Goal: Task Accomplishment & Management: Complete application form

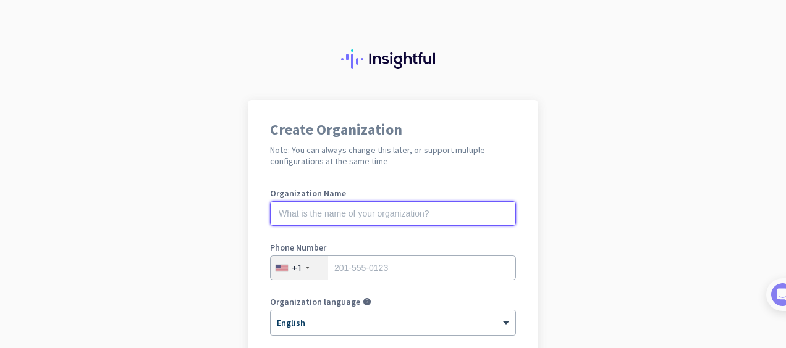
click at [334, 217] on input "text" at bounding box center [393, 213] width 246 height 25
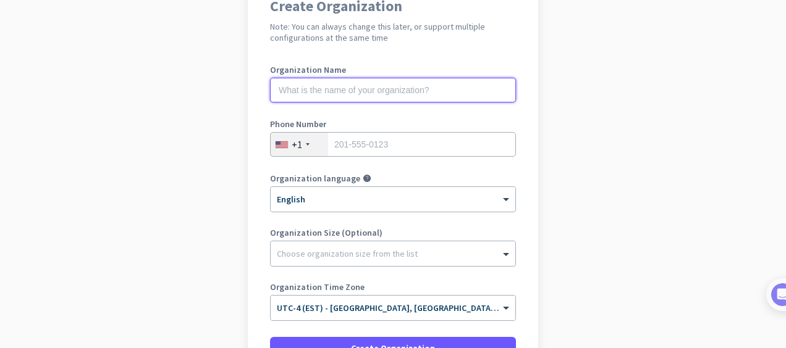
scroll to position [164, 0]
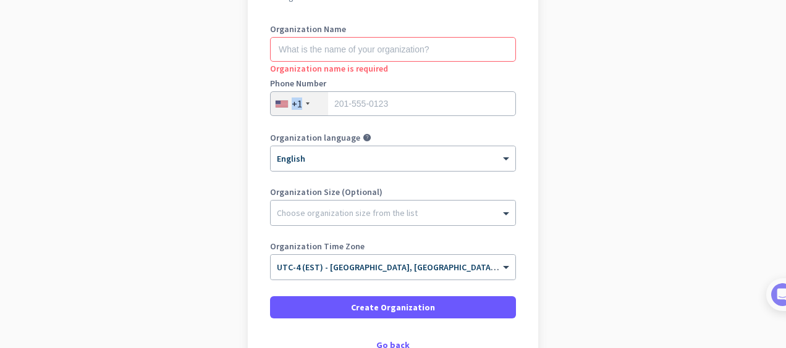
click at [360, 114] on div "Phone Number +1" at bounding box center [393, 103] width 246 height 49
click at [360, 108] on input "tel" at bounding box center [393, 103] width 246 height 25
type input "7328105185"
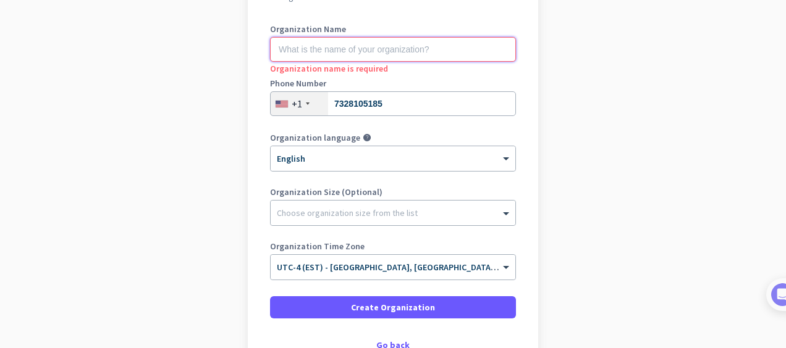
click at [358, 45] on input "text" at bounding box center [393, 49] width 246 height 25
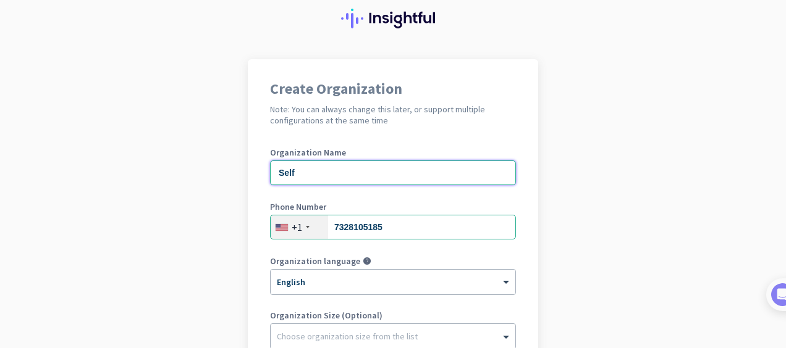
drag, startPoint x: 324, startPoint y: 177, endPoint x: 258, endPoint y: 174, distance: 65.6
click at [259, 174] on div "Create Organization Note: You can always change this later, or support multiple…" at bounding box center [393, 277] width 290 height 436
drag, startPoint x: 300, startPoint y: 167, endPoint x: 126, endPoint y: 153, distance: 174.8
click at [134, 152] on app-onboarding-organization "Create Organization Note: You can always change this later, or support multiple…" at bounding box center [393, 308] width 786 height 498
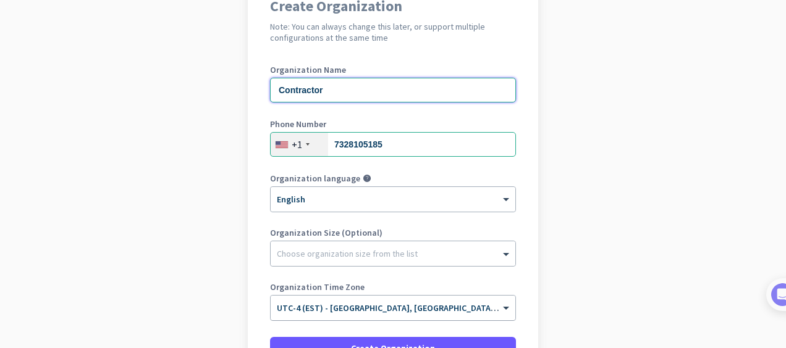
scroll to position [164, 0]
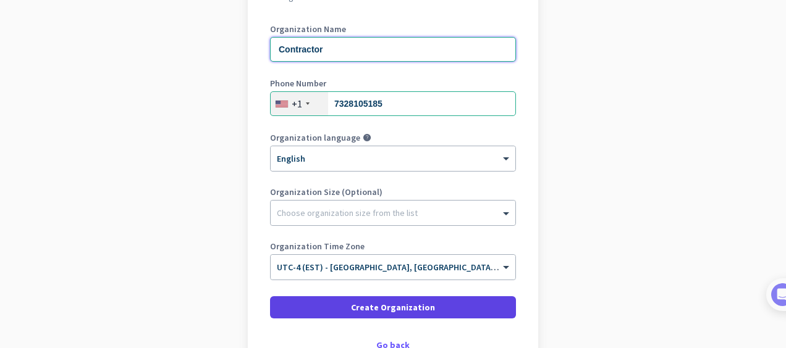
type input "Contractor"
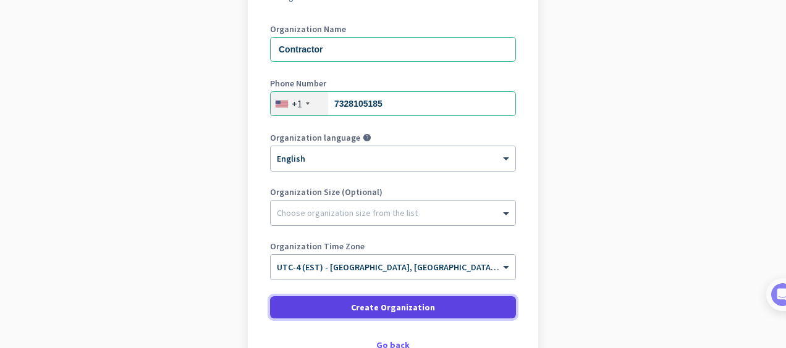
click at [382, 305] on span "Create Organization" at bounding box center [393, 307] width 84 height 12
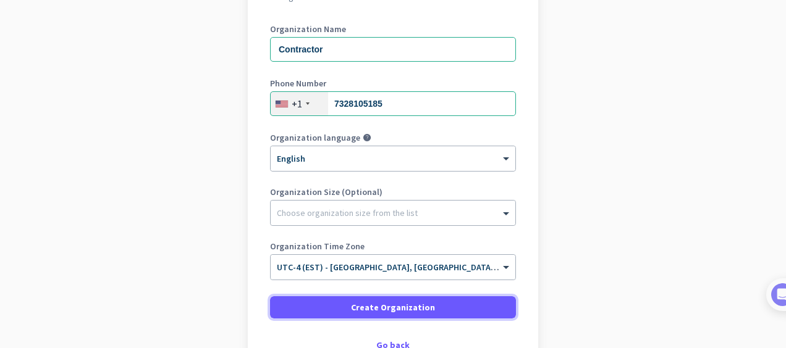
scroll to position [247, 0]
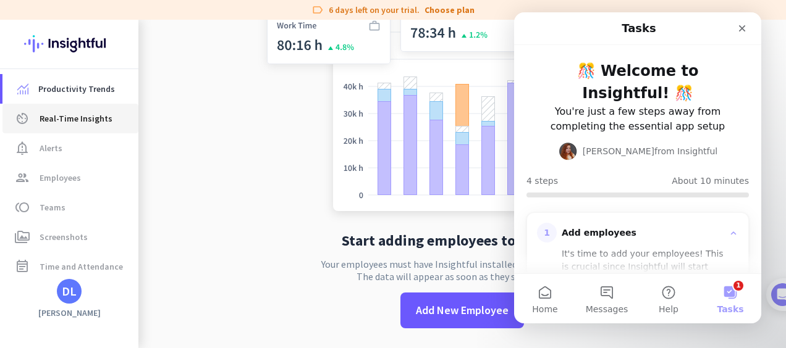
click at [75, 117] on span "Real-Time Insights" at bounding box center [76, 118] width 73 height 15
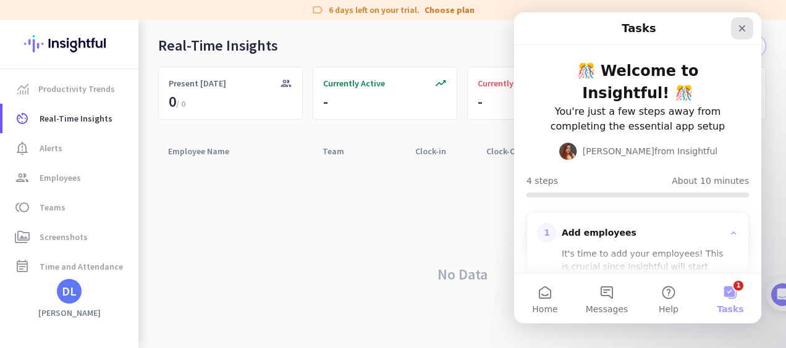
click at [735, 34] on div "Close" at bounding box center [742, 28] width 22 height 22
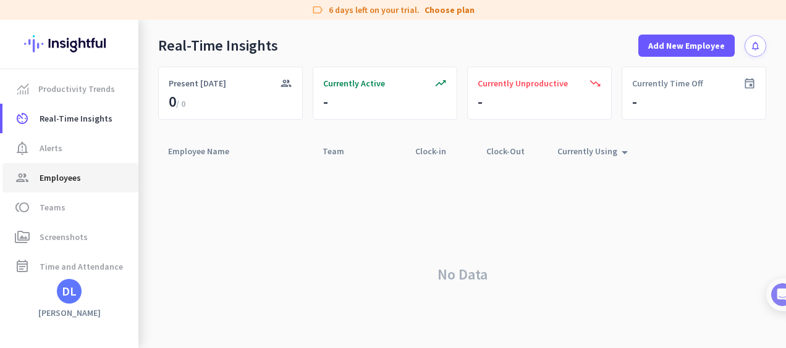
click at [70, 192] on link "group Employees" at bounding box center [70, 178] width 136 height 30
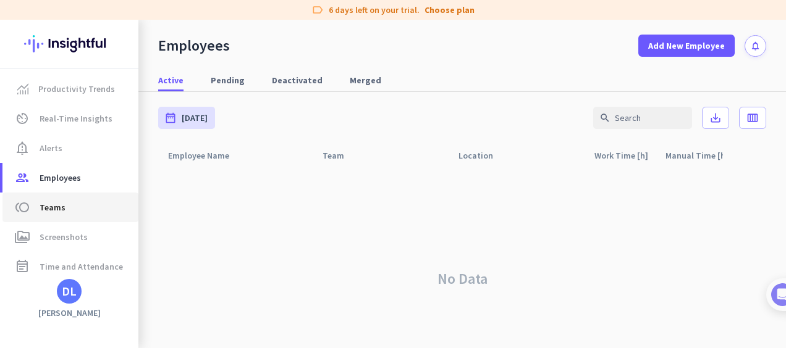
click at [69, 216] on link "toll Teams" at bounding box center [70, 208] width 136 height 30
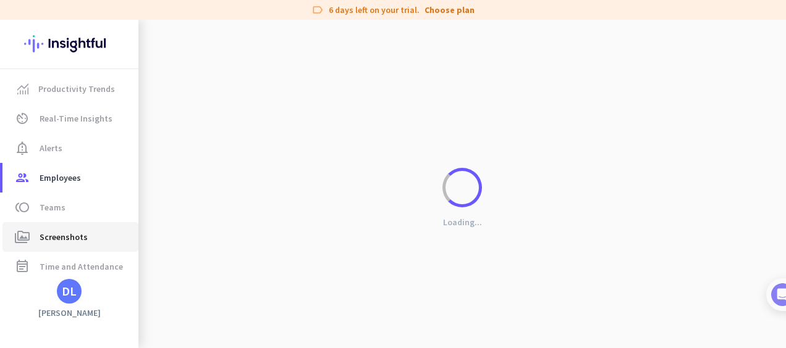
click at [74, 247] on link "perm_media Screenshots" at bounding box center [70, 237] width 136 height 30
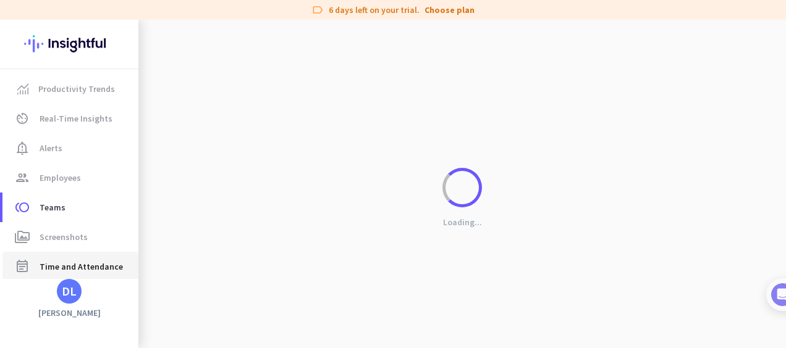
click at [75, 269] on span "Time and Attendance" at bounding box center [81, 266] width 83 height 15
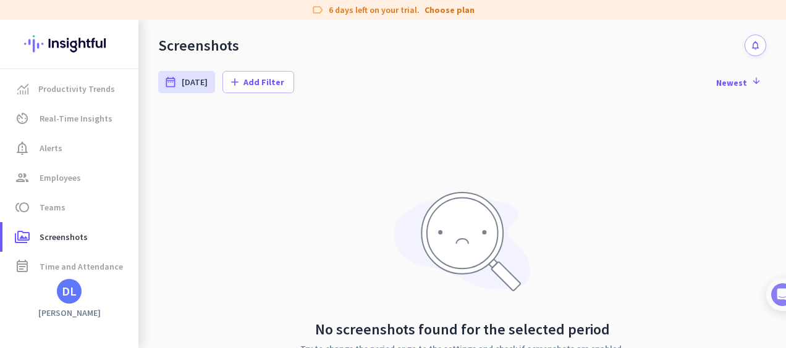
click at [69, 298] on div "DL" at bounding box center [69, 291] width 15 height 12
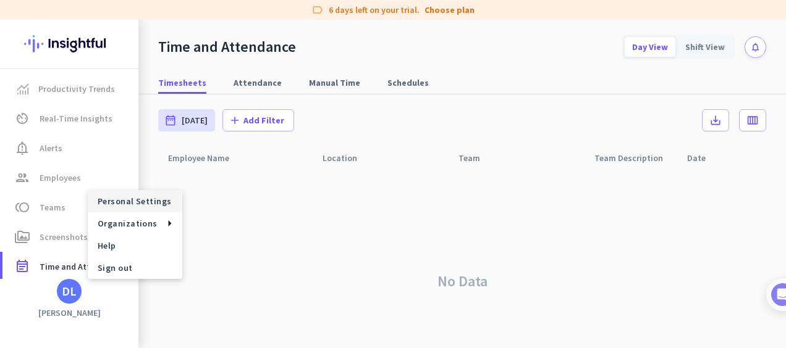
click at [131, 206] on span "Personal Settings" at bounding box center [135, 201] width 75 height 11
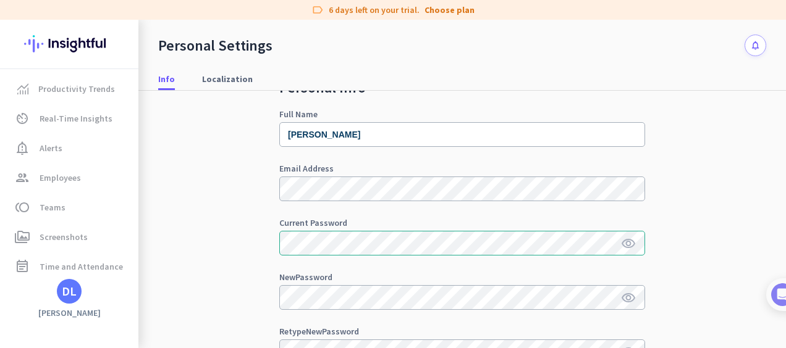
scroll to position [82, 0]
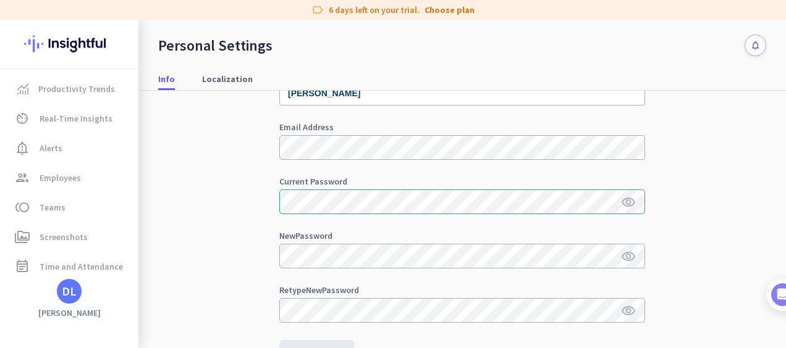
click at [630, 199] on icon "visibility" at bounding box center [628, 202] width 15 height 15
drag, startPoint x: 248, startPoint y: 161, endPoint x: 264, endPoint y: 162, distance: 15.5
click at [253, 161] on div "Personal Info Full Name [PERSON_NAME] Email Address Current Password visibility…" at bounding box center [462, 173] width 608 height 329
click at [237, 112] on div "Personal Info Full Name [PERSON_NAME] Email Address Current Password visibility…" at bounding box center [462, 173] width 608 height 329
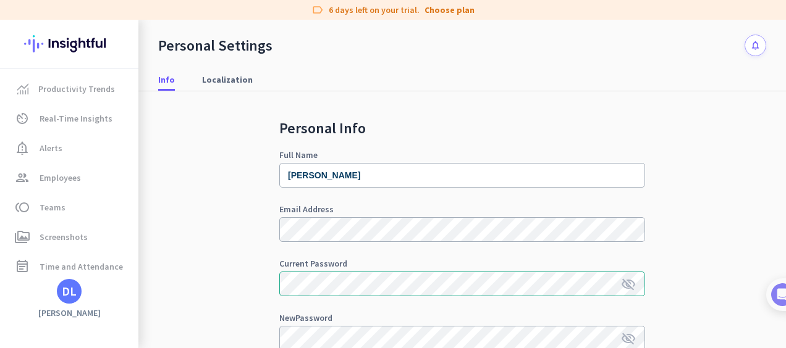
click at [750, 41] on icon "notifications" at bounding box center [755, 45] width 11 height 11
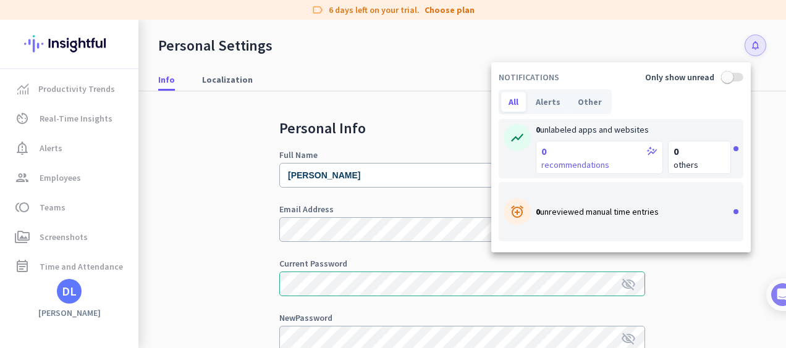
click at [741, 41] on div at bounding box center [393, 174] width 786 height 348
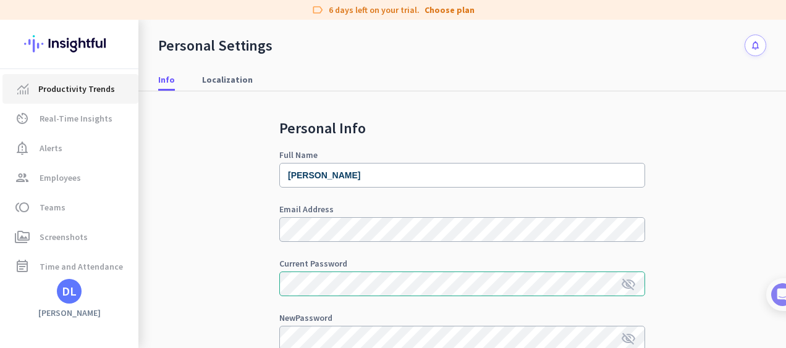
click at [76, 89] on span "Productivity Trends" at bounding box center [76, 89] width 77 height 15
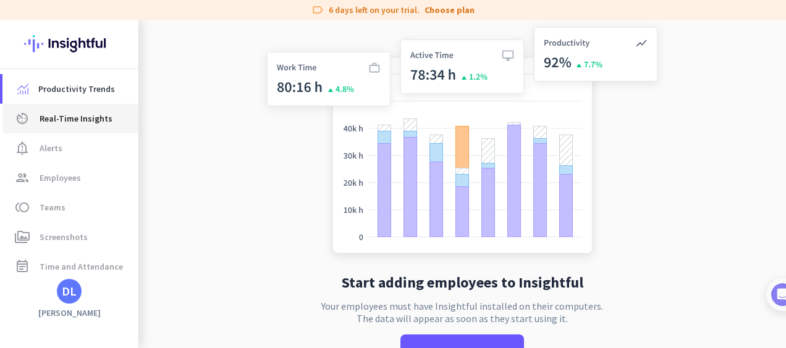
click at [78, 116] on span "Real-Time Insights" at bounding box center [76, 118] width 73 height 15
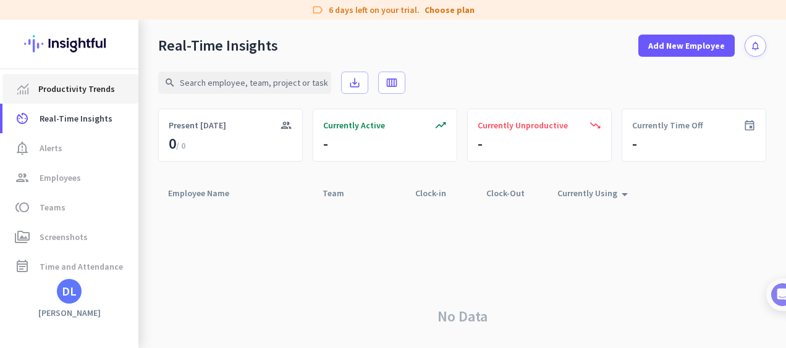
click at [78, 95] on span "Productivity Trends" at bounding box center [76, 89] width 77 height 15
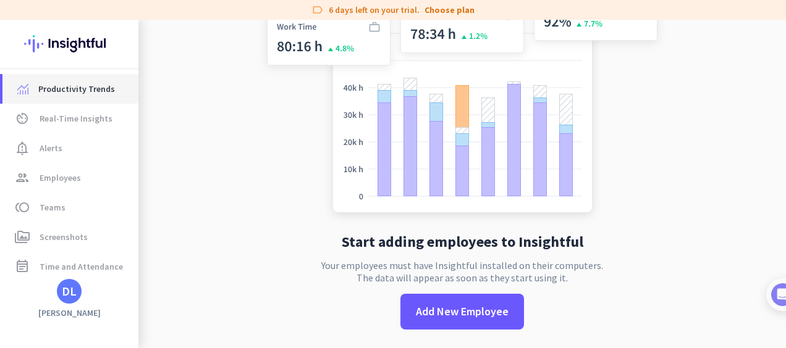
scroll to position [42, 0]
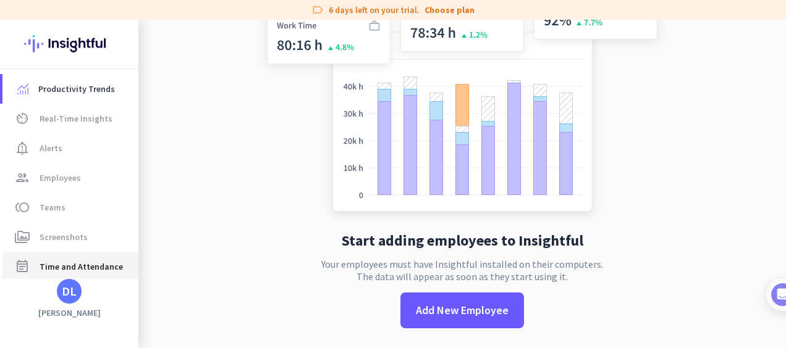
click at [74, 269] on span "Time and Attendance" at bounding box center [81, 266] width 83 height 15
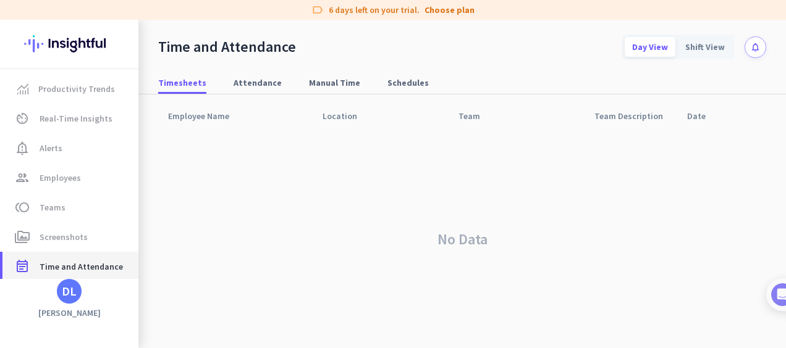
scroll to position [44, 0]
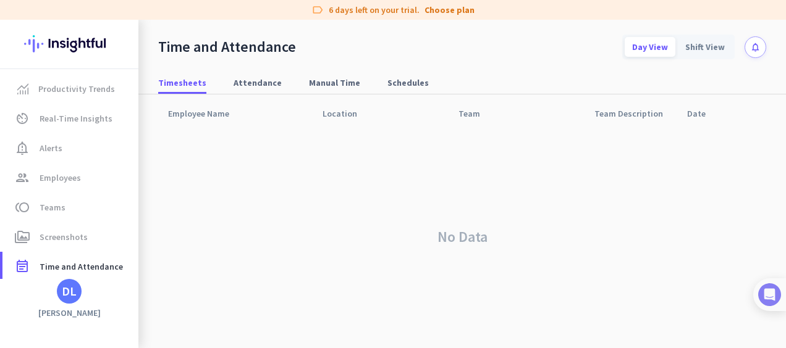
click at [781, 288] on div at bounding box center [769, 295] width 33 height 33
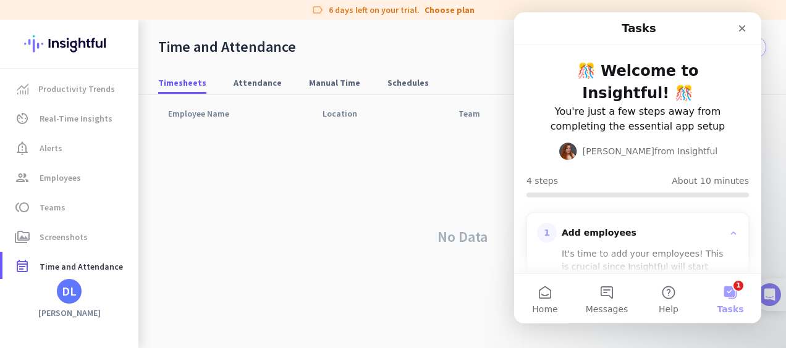
click at [777, 293] on img at bounding box center [769, 295] width 23 height 23
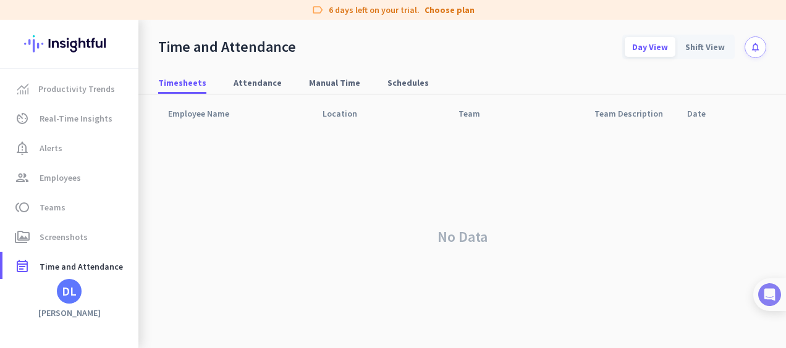
click at [769, 293] on img at bounding box center [769, 295] width 23 height 23
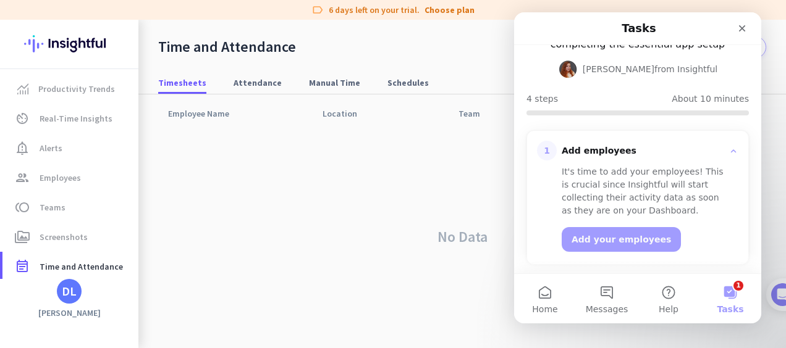
scroll to position [240, 0]
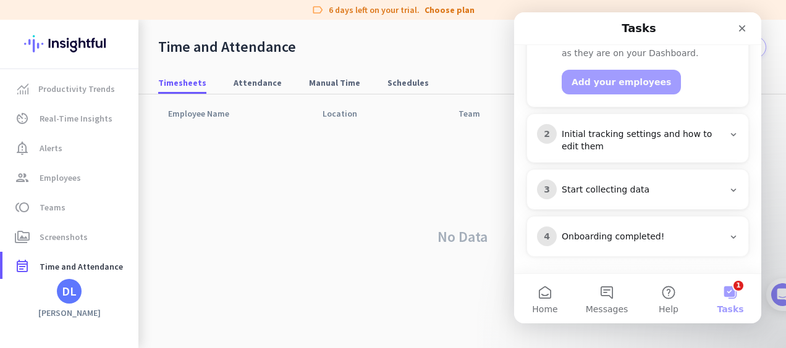
click at [647, 145] on div "Initial tracking settings and how to edit them" at bounding box center [643, 141] width 162 height 25
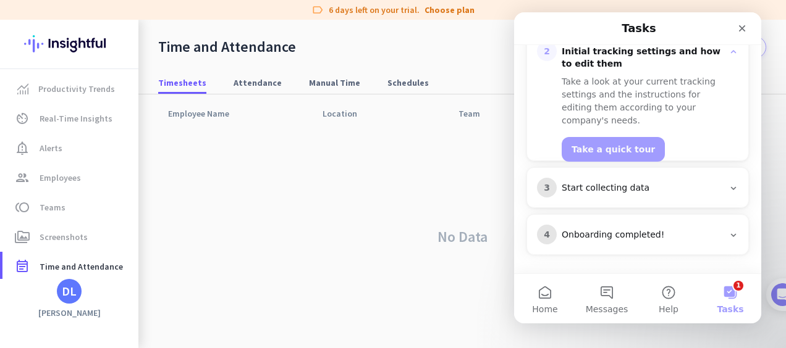
scroll to position [226, 0]
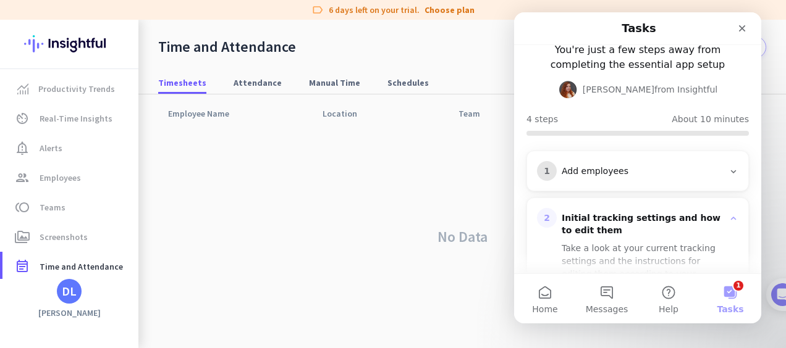
click at [649, 179] on div "1 Add employees" at bounding box center [637, 171] width 201 height 20
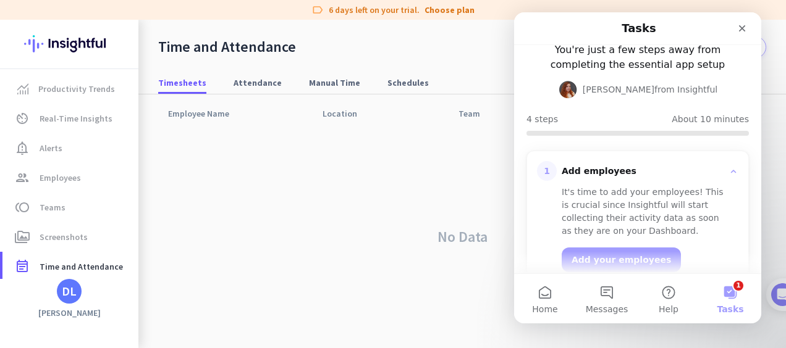
scroll to position [103, 0]
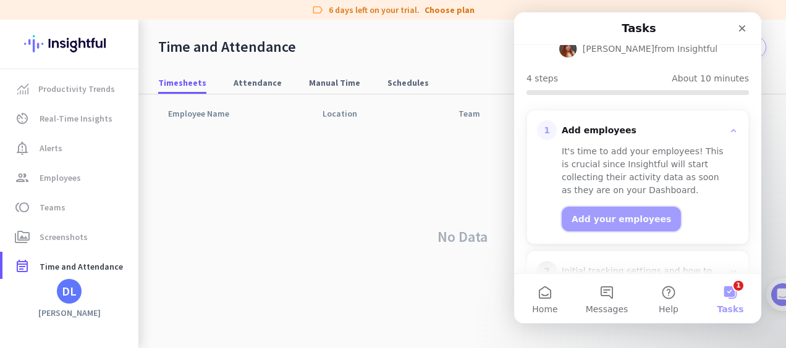
click at [622, 221] on button "Add your employees" at bounding box center [621, 219] width 119 height 25
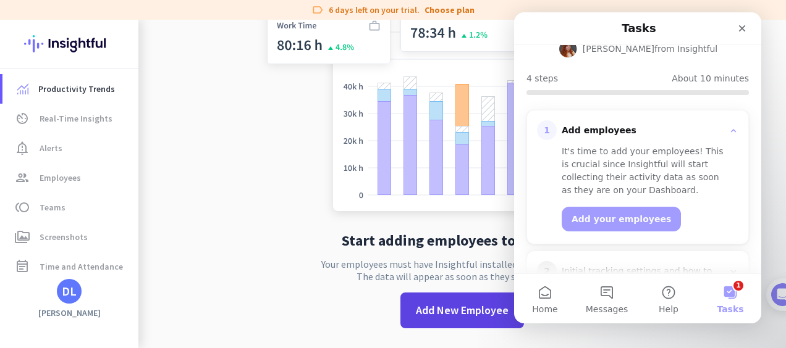
click at [444, 308] on span "Add New Employee" at bounding box center [462, 311] width 93 height 16
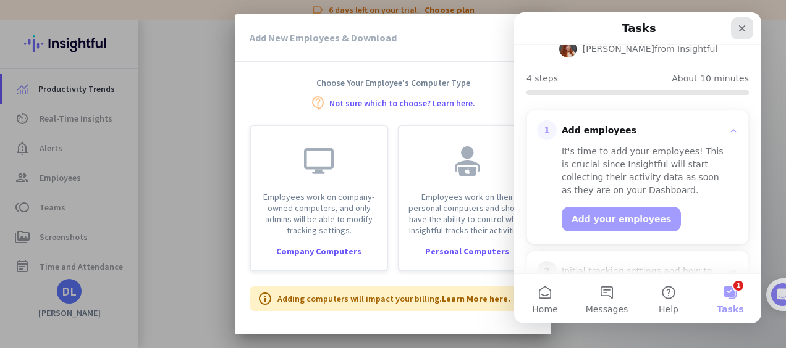
drag, startPoint x: 744, startPoint y: 32, endPoint x: 1107, endPoint y: 220, distance: 408.7
click at [744, 32] on icon "Close" at bounding box center [742, 28] width 10 height 10
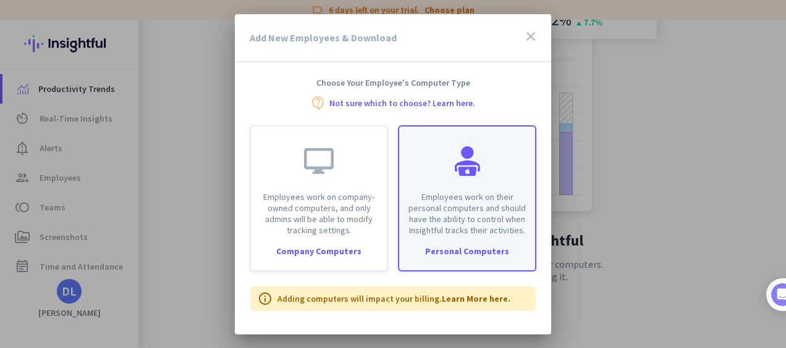
click at [468, 235] on p "Employees work on their personal computers and should have the ability to contr…" at bounding box center [467, 214] width 121 height 44
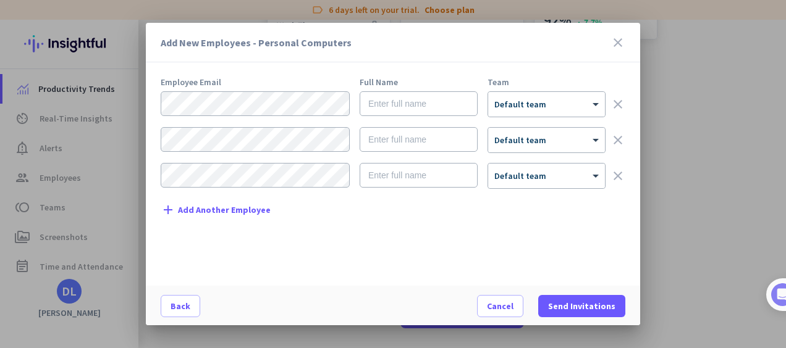
click at [622, 38] on icon "close" at bounding box center [617, 42] width 15 height 15
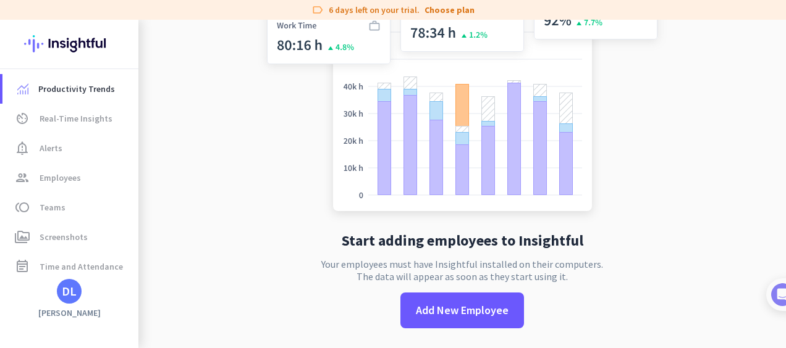
scroll to position [0, 0]
